Goal: Task Accomplishment & Management: Use online tool/utility

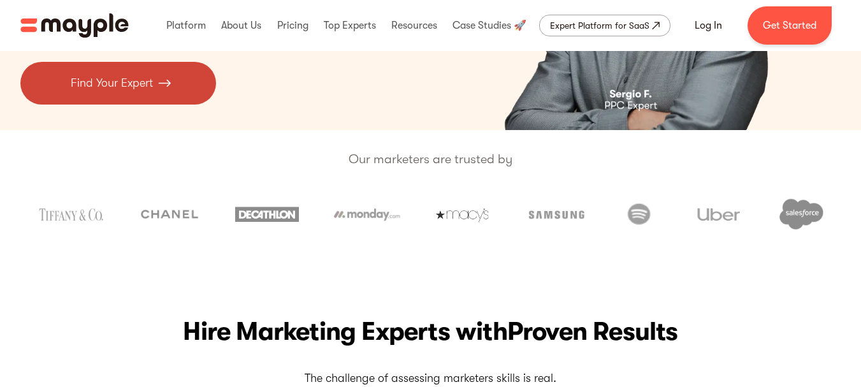
click at [138, 91] on p "Find Your Expert" at bounding box center [112, 83] width 82 height 17
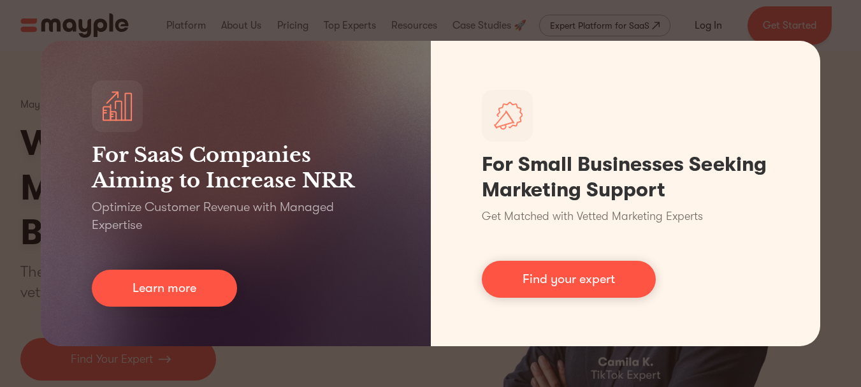
click at [845, 35] on div "For SaaS Companies Aiming to Increase NRR Optimize Customer Revenue with Manage…" at bounding box center [430, 193] width 861 height 387
